Goal: Navigation & Orientation: Find specific page/section

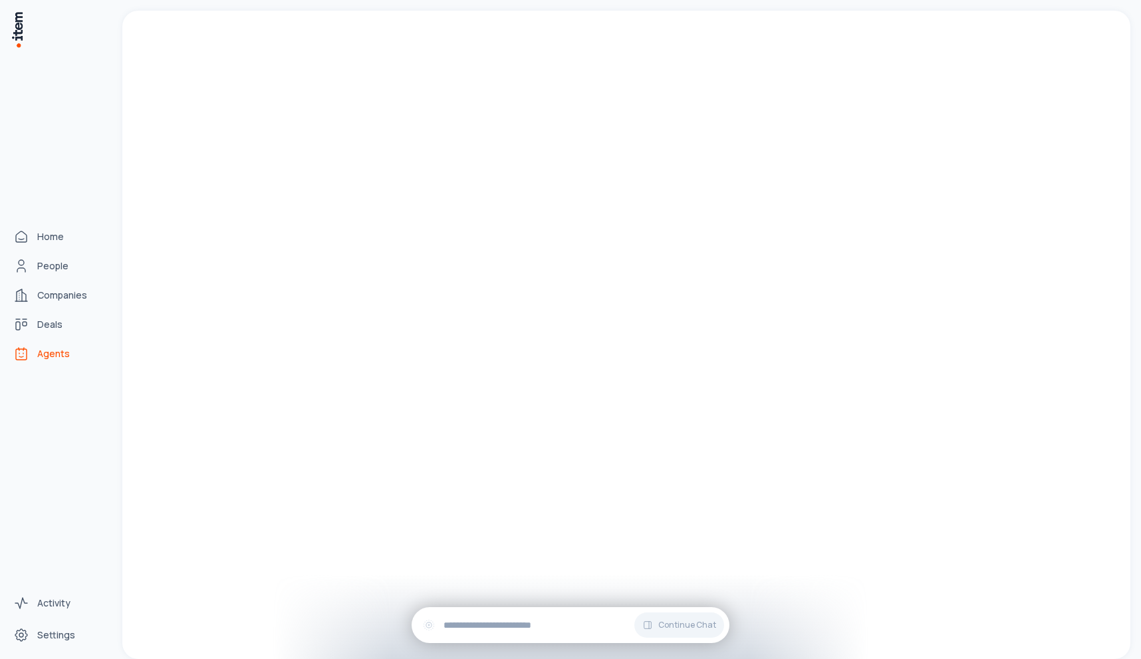
click at [23, 362] on link "Agents" at bounding box center [58, 353] width 101 height 27
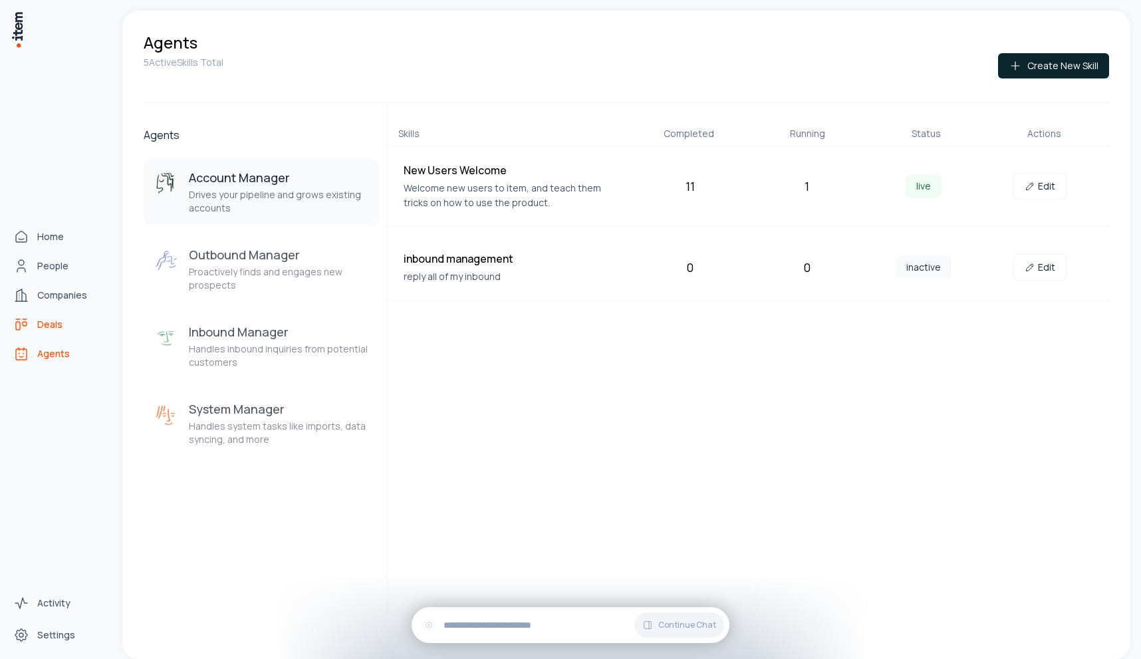
click at [31, 323] on link "Deals" at bounding box center [58, 324] width 101 height 27
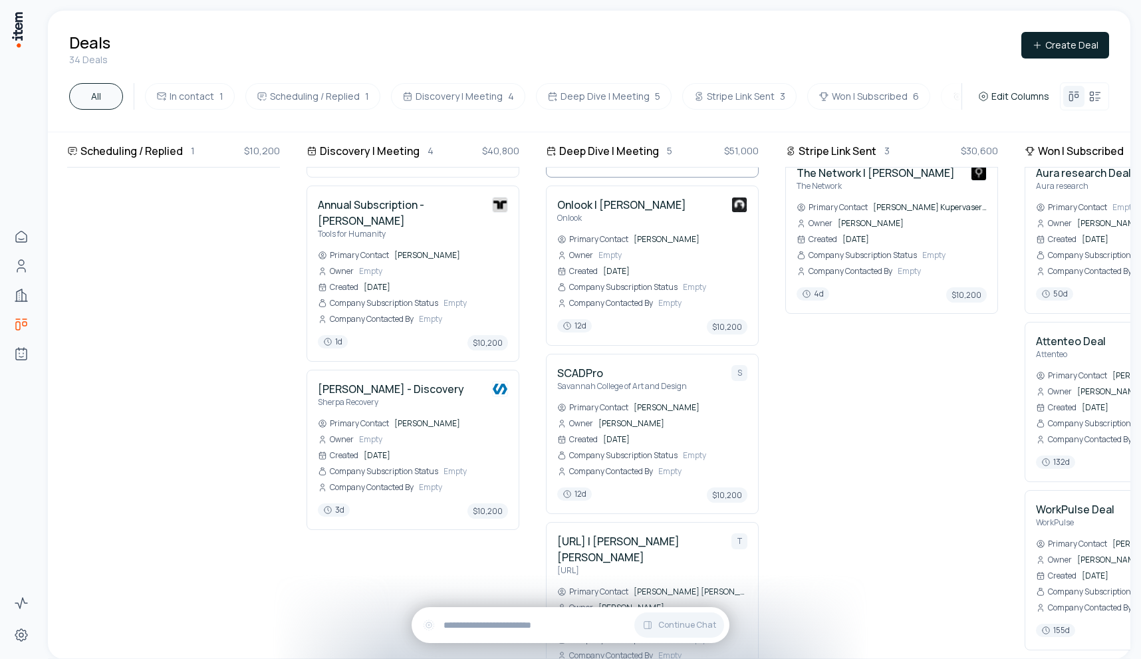
scroll to position [352, 247]
